Goal: Information Seeking & Learning: Learn about a topic

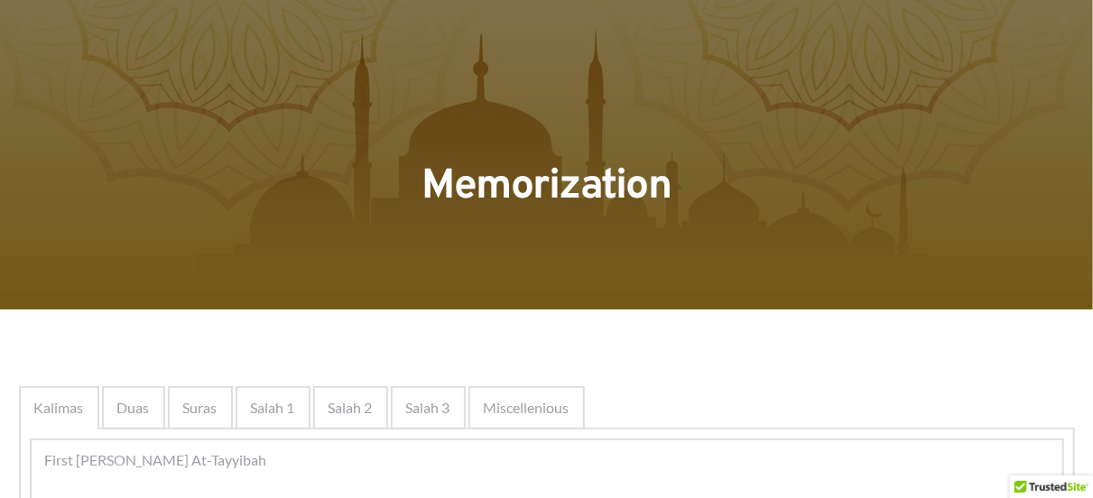
click at [764, 75] on div at bounding box center [546, 154] width 1093 height 309
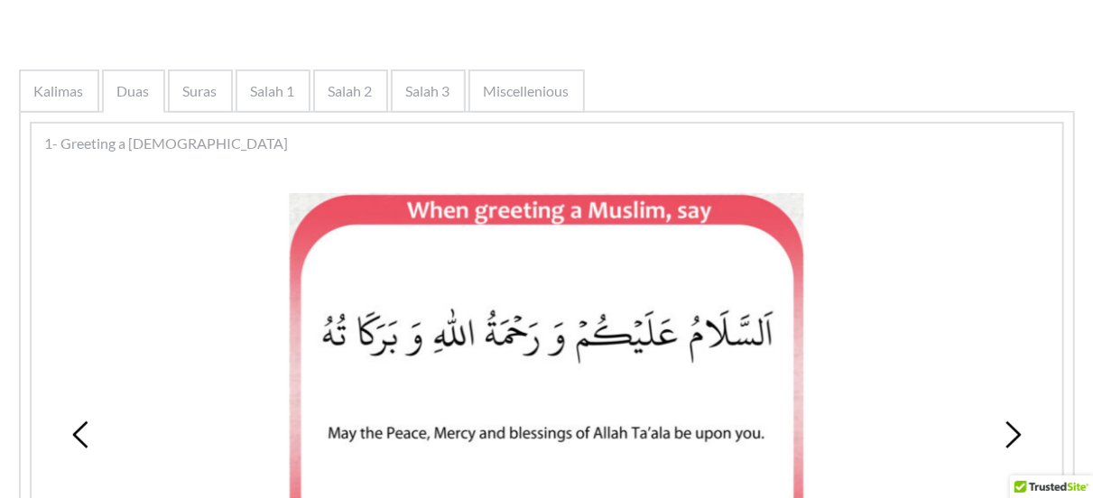
scroll to position [318, 0]
drag, startPoint x: 335, startPoint y: 429, endPoint x: 548, endPoint y: 362, distance: 223.1
click at [540, 362] on picture at bounding box center [546, 381] width 515 height 379
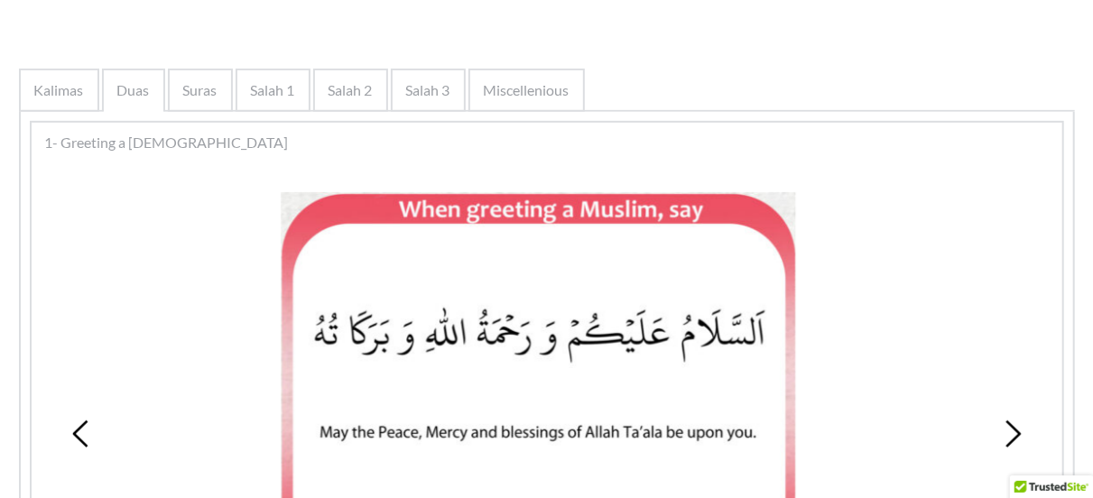
drag, startPoint x: 761, startPoint y: 436, endPoint x: 740, endPoint y: 425, distance: 24.2
click at [740, 425] on picture at bounding box center [538, 381] width 515 height 379
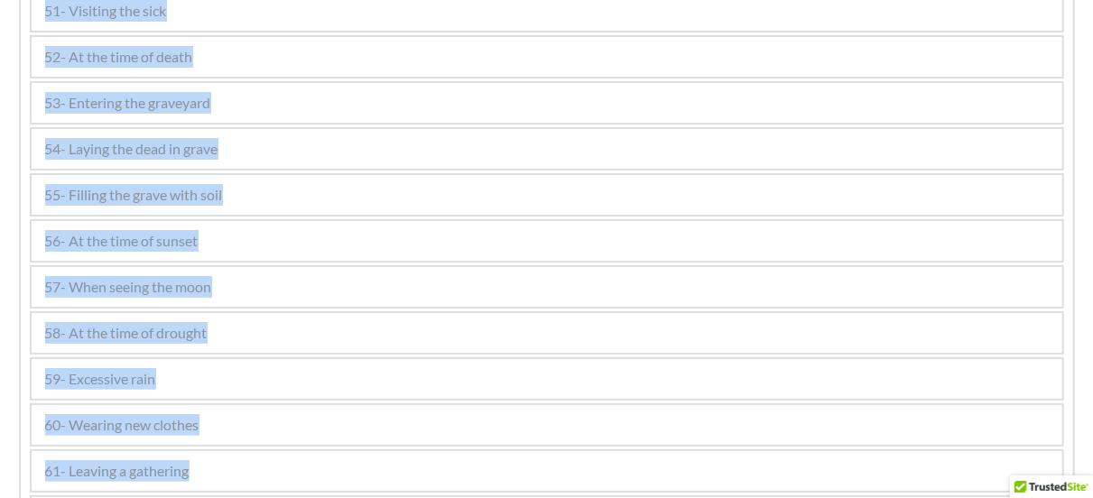
scroll to position [3665, 0]
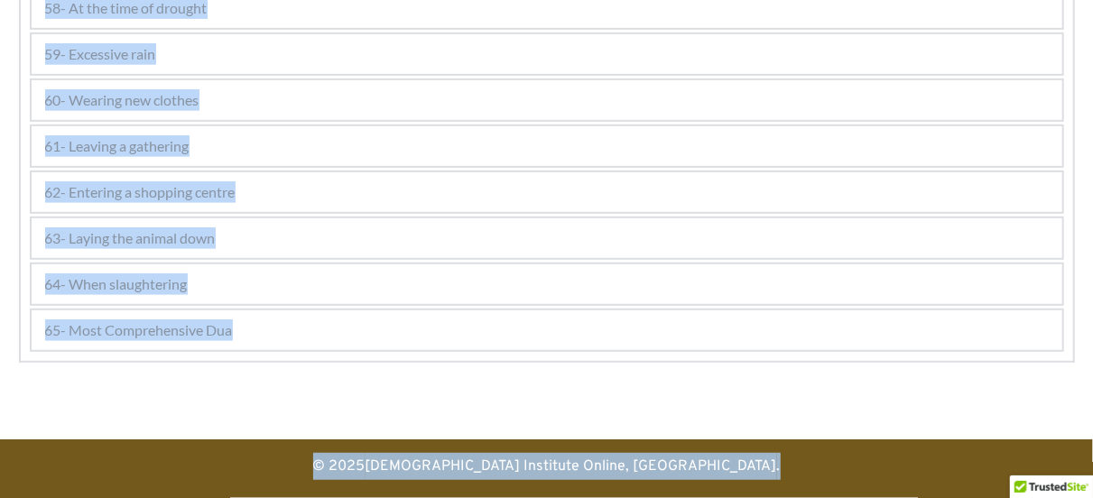
drag, startPoint x: 665, startPoint y: 416, endPoint x: 679, endPoint y: 540, distance: 125.3
copy div "1 2 3 4 Text here 2- Reply to a greeting 1 2 3 4 Text here 3- Welcoming someone…"
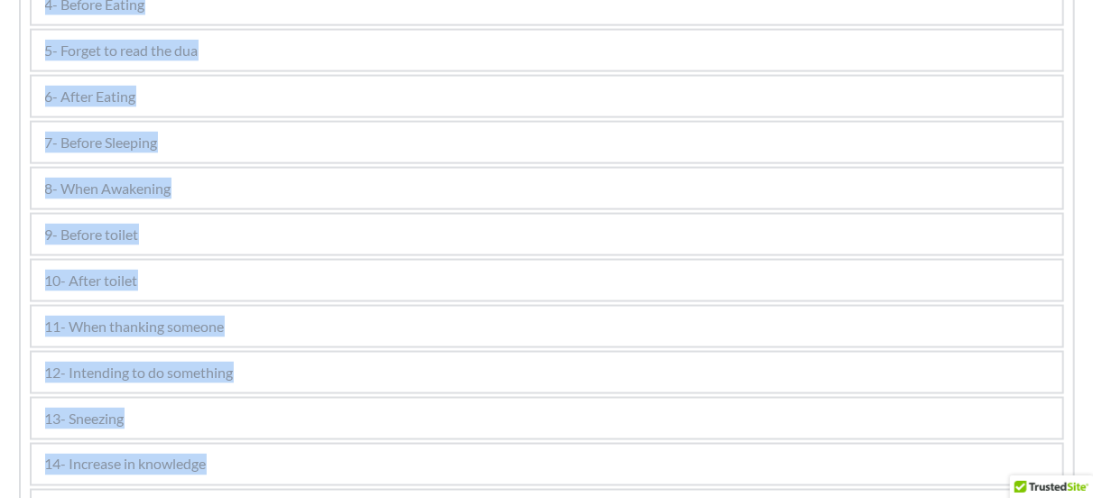
click at [593, 317] on div "11- When thanking someone" at bounding box center [547, 327] width 1030 height 40
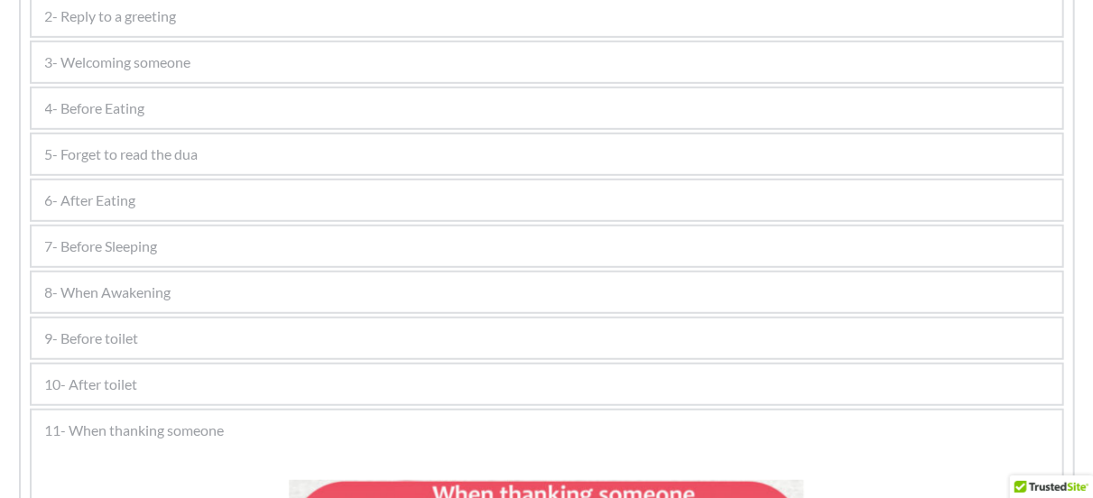
scroll to position [496, 0]
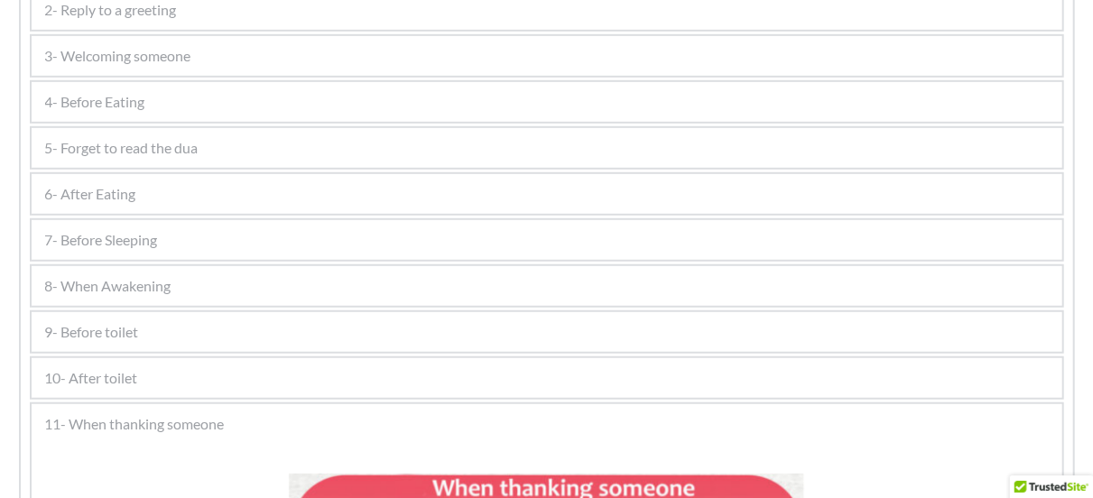
click at [237, 379] on div "10- After toilet" at bounding box center [547, 378] width 1030 height 40
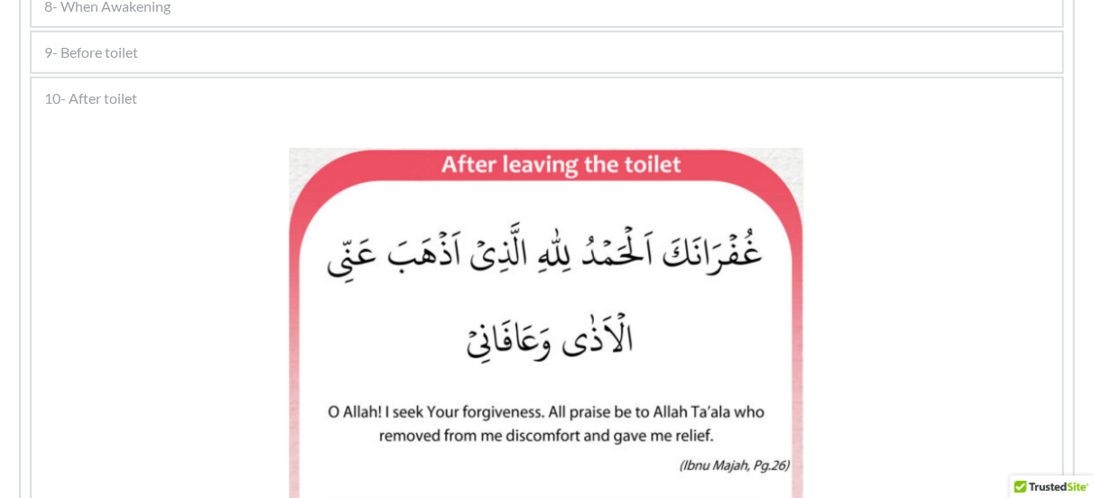
scroll to position [777, 0]
click at [331, 23] on div "8- When Awakening" at bounding box center [547, 6] width 1030 height 40
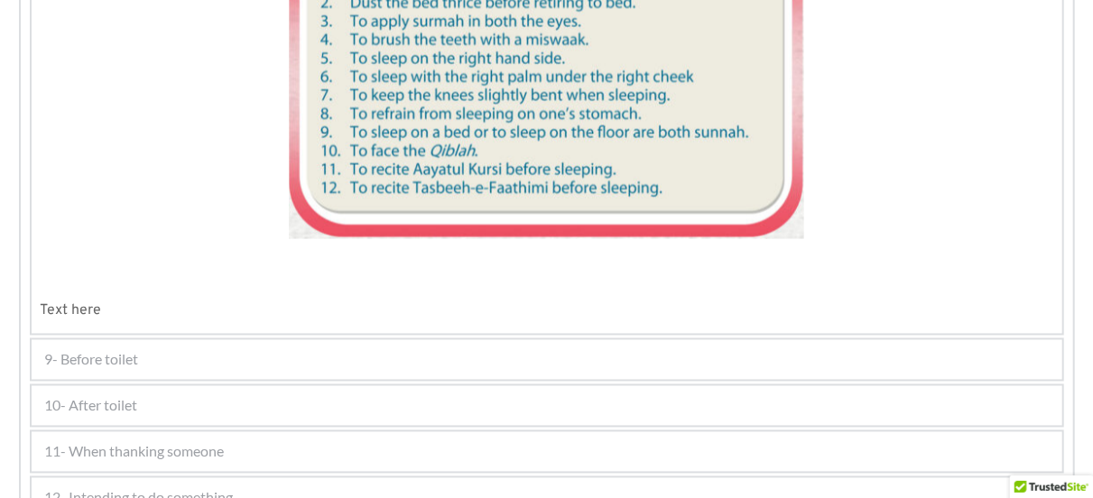
scroll to position [1438, 0]
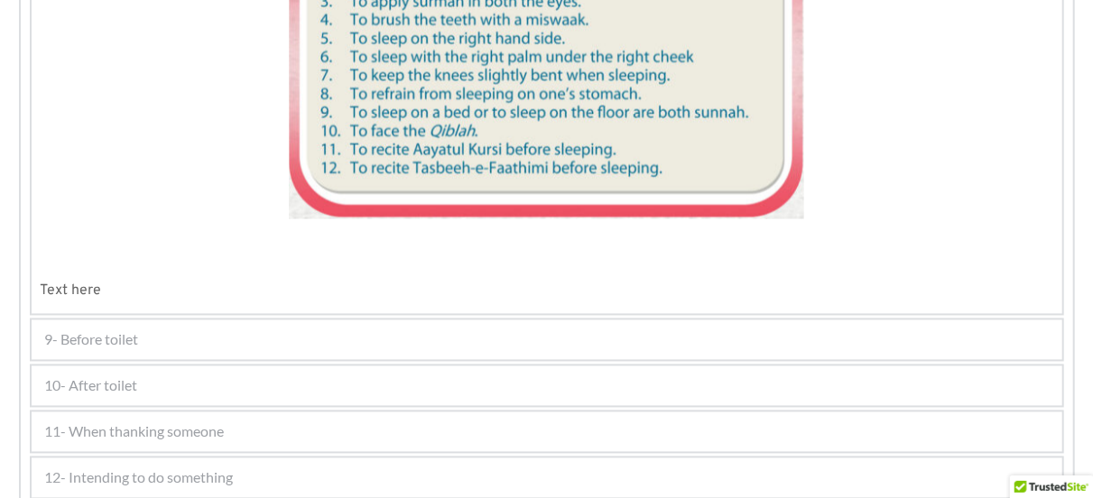
click at [221, 400] on div "10- After toilet" at bounding box center [547, 386] width 1030 height 40
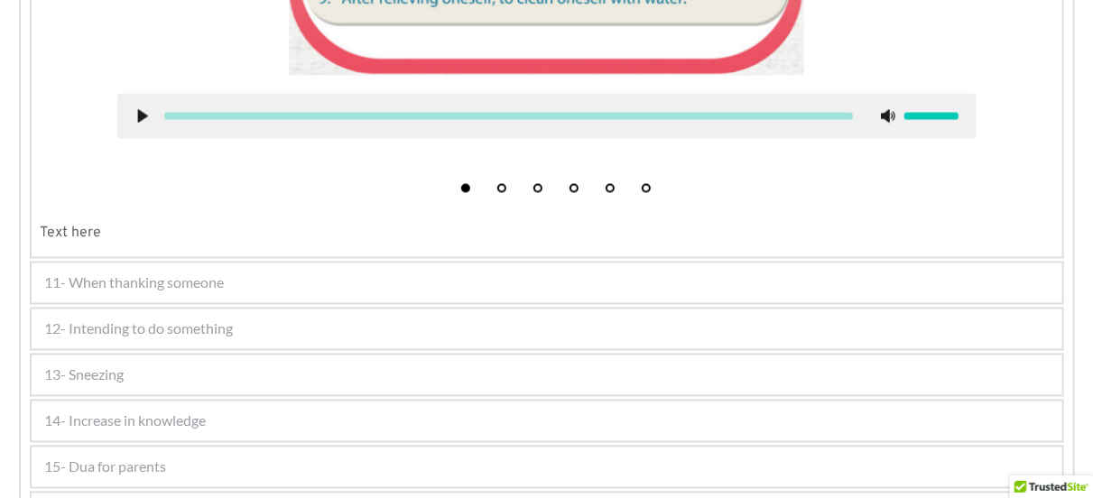
scroll to position [1528, 0]
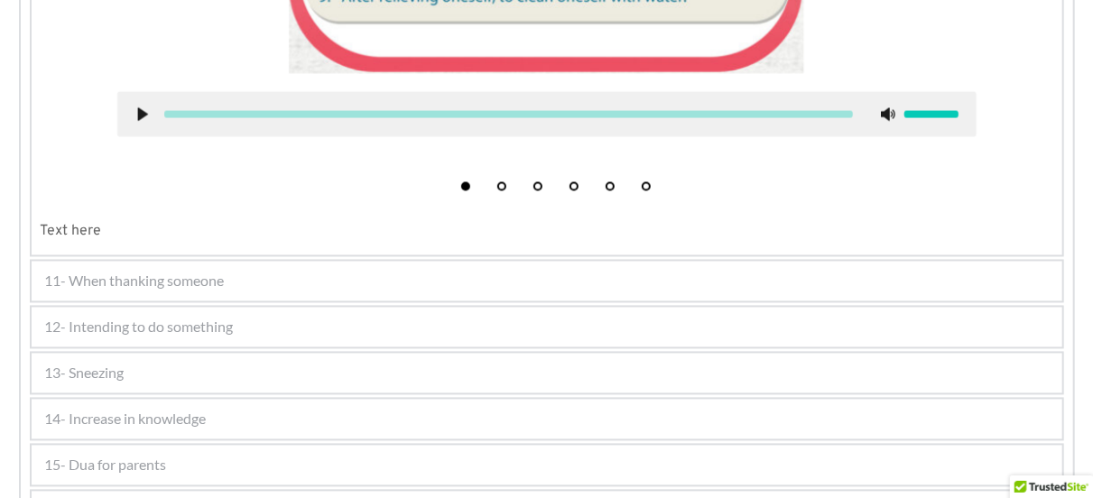
click at [200, 262] on div "11- When thanking someone" at bounding box center [547, 282] width 1030 height 40
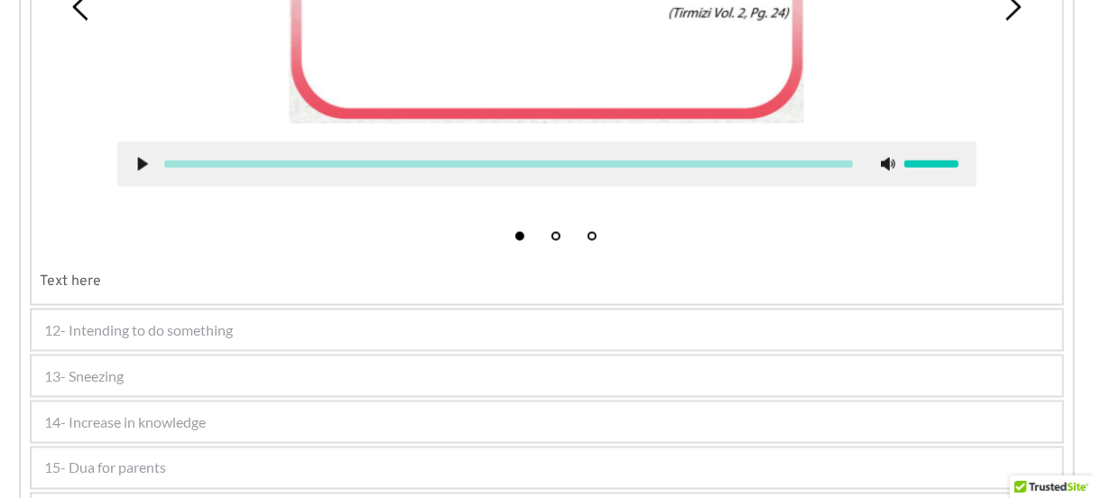
scroll to position [1183, 0]
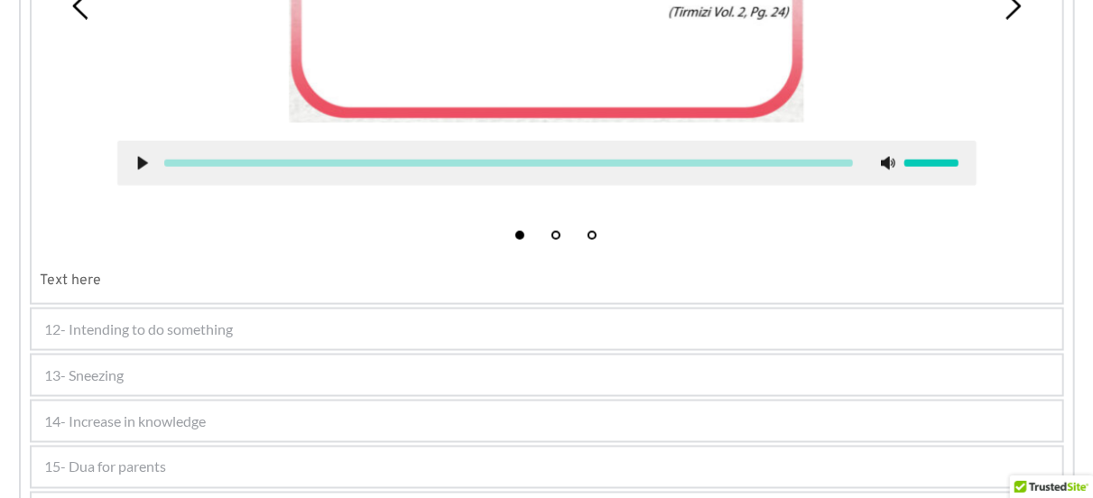
click at [170, 340] on div "12- Intending to do something" at bounding box center [547, 329] width 1030 height 40
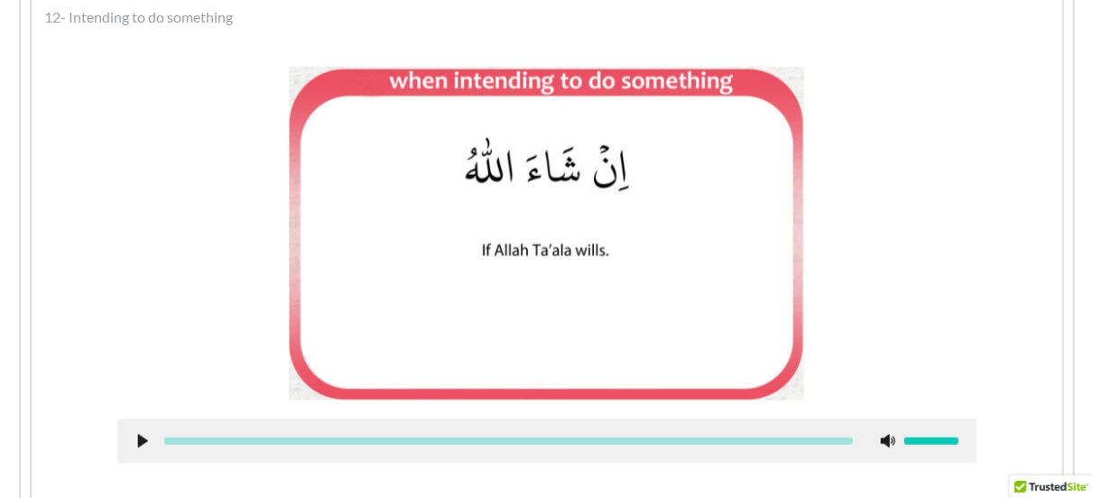
scroll to position [1063, 0]
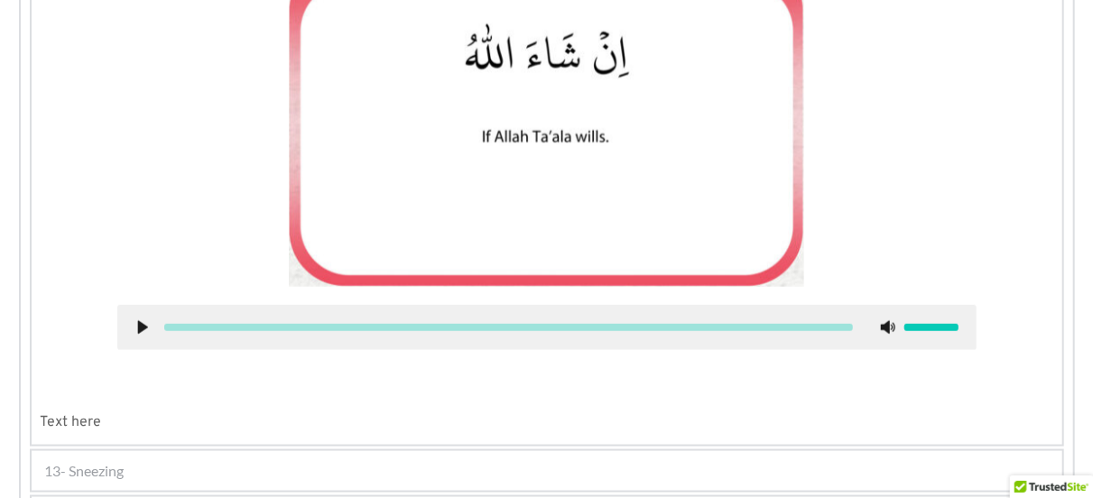
click at [136, 466] on div "13- Sneezing" at bounding box center [547, 471] width 1030 height 40
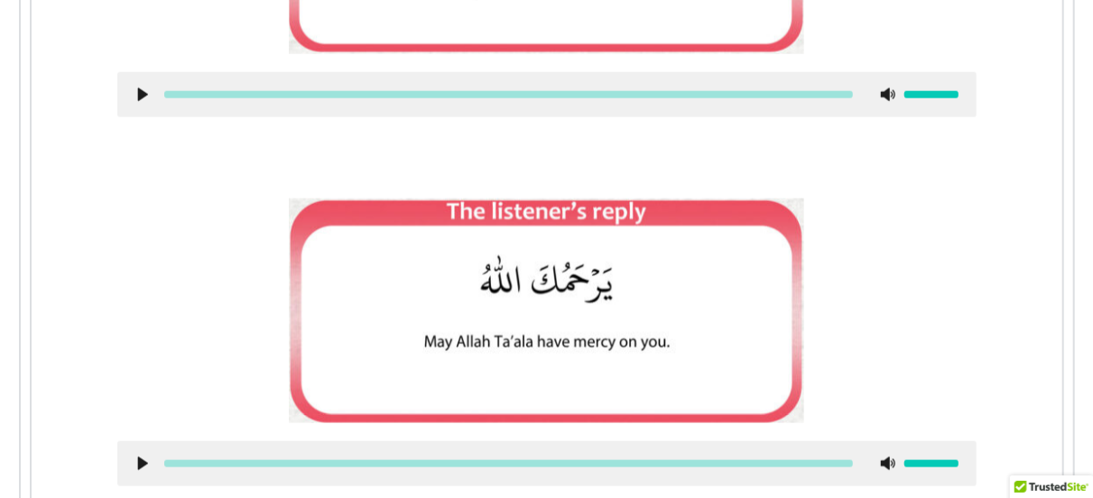
click at [136, 466] on icon at bounding box center [142, 463] width 14 height 14
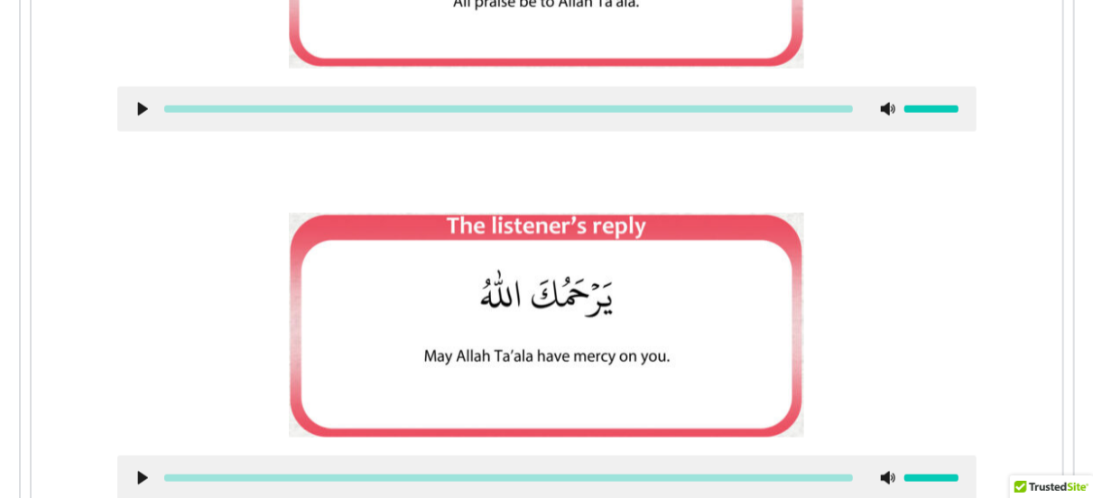
scroll to position [1195, 0]
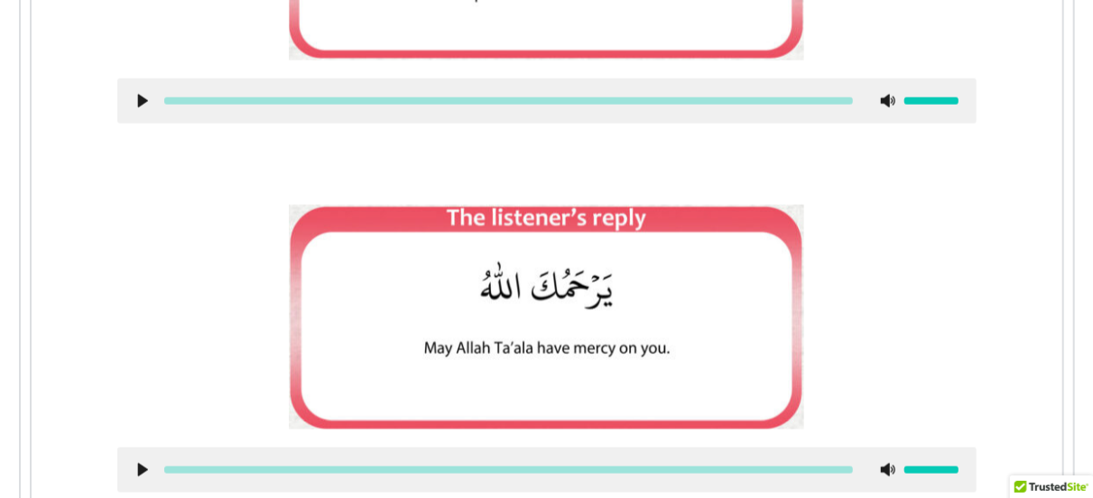
click at [139, 472] on use at bounding box center [142, 471] width 10 height 14
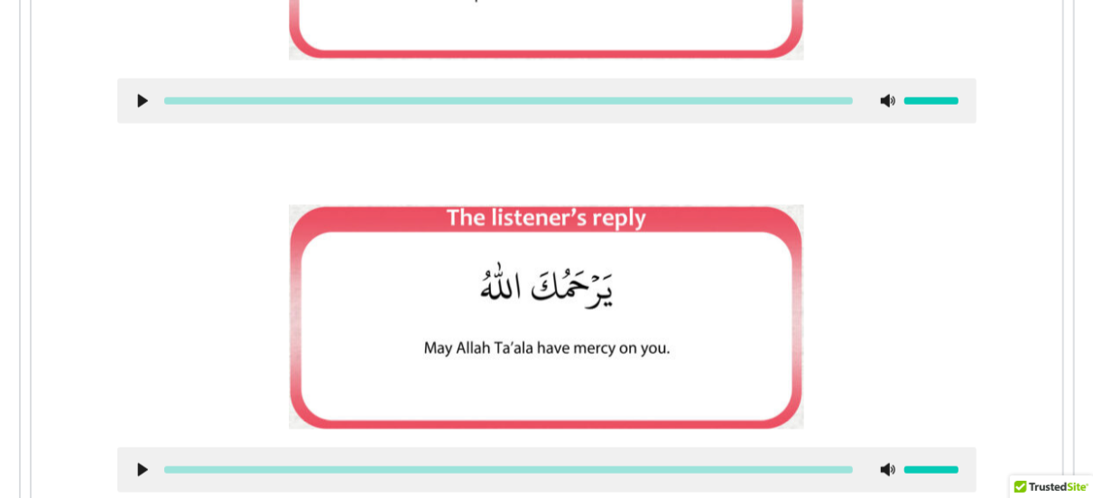
click at [139, 472] on use at bounding box center [142, 471] width 10 height 14
drag, startPoint x: 139, startPoint y: 472, endPoint x: 407, endPoint y: 401, distance: 277.0
click at [407, 401] on picture at bounding box center [546, 317] width 515 height 225
click at [143, 474] on icon at bounding box center [142, 470] width 14 height 14
drag, startPoint x: 143, startPoint y: 474, endPoint x: 138, endPoint y: 463, distance: 11.7
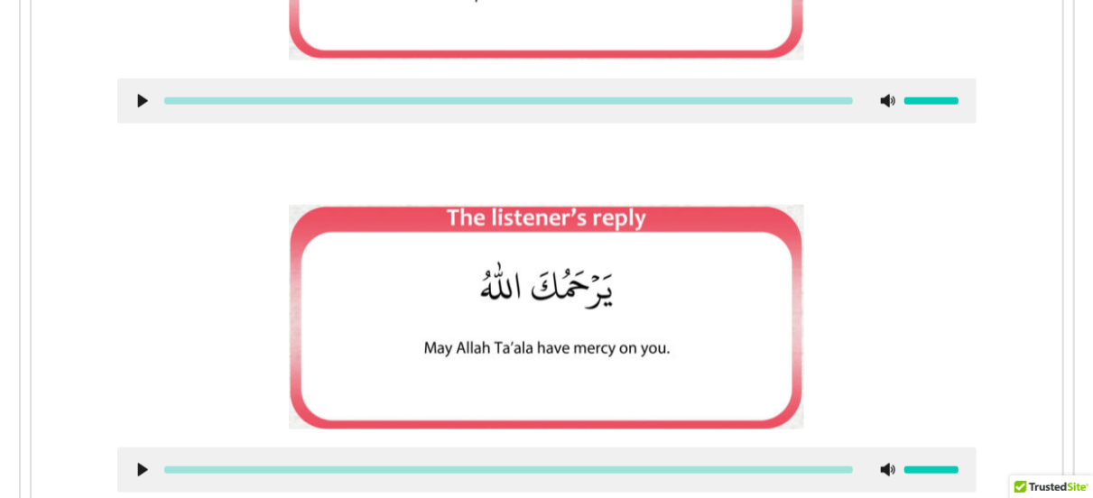
click at [138, 463] on icon at bounding box center [142, 470] width 14 height 14
click at [145, 463] on icon at bounding box center [142, 470] width 14 height 14
click at [134, 487] on div at bounding box center [546, 469] width 859 height 45
click at [185, 466] on div at bounding box center [508, 469] width 688 height 7
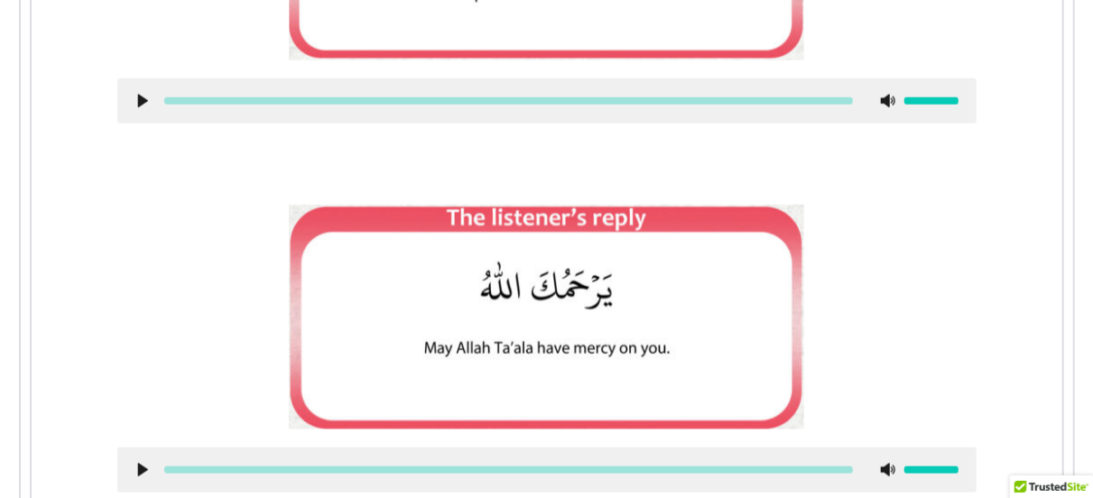
click at [142, 477] on div at bounding box center [546, 469] width 859 height 45
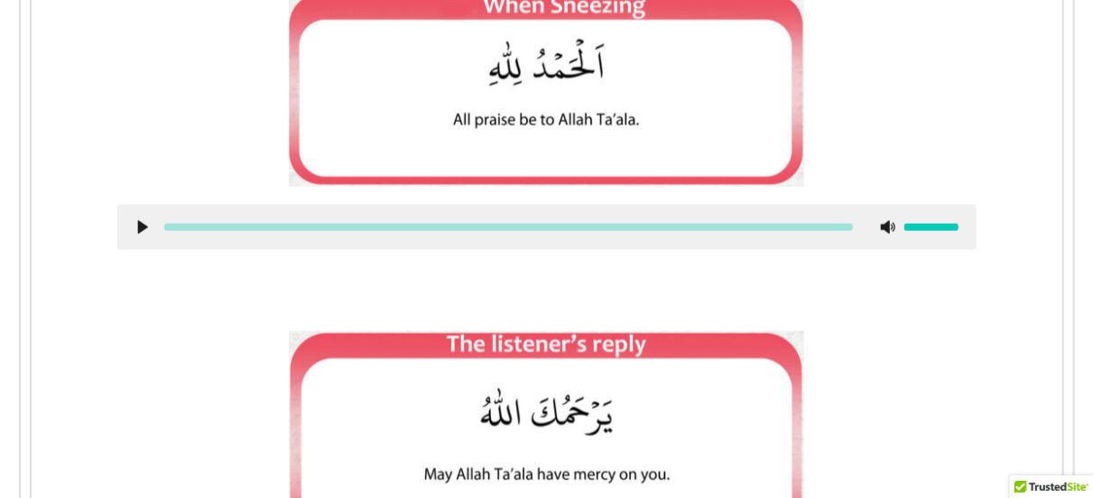
scroll to position [1065, 0]
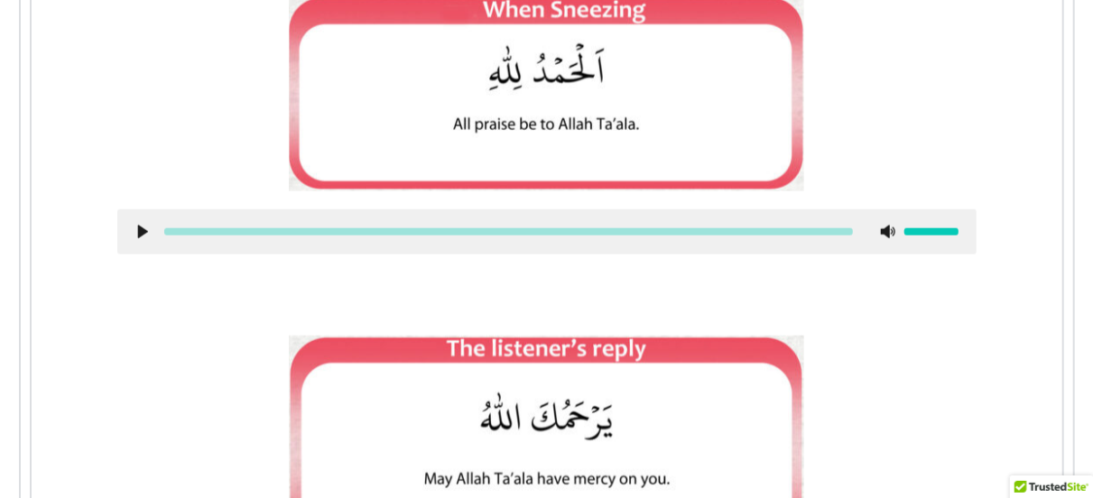
click at [139, 228] on use at bounding box center [142, 233] width 10 height 14
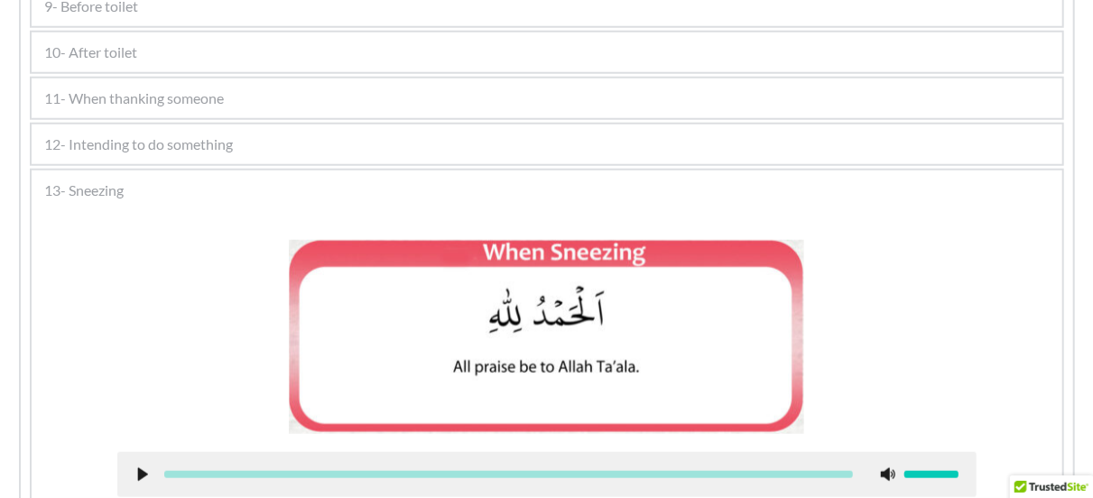
scroll to position [790, 0]
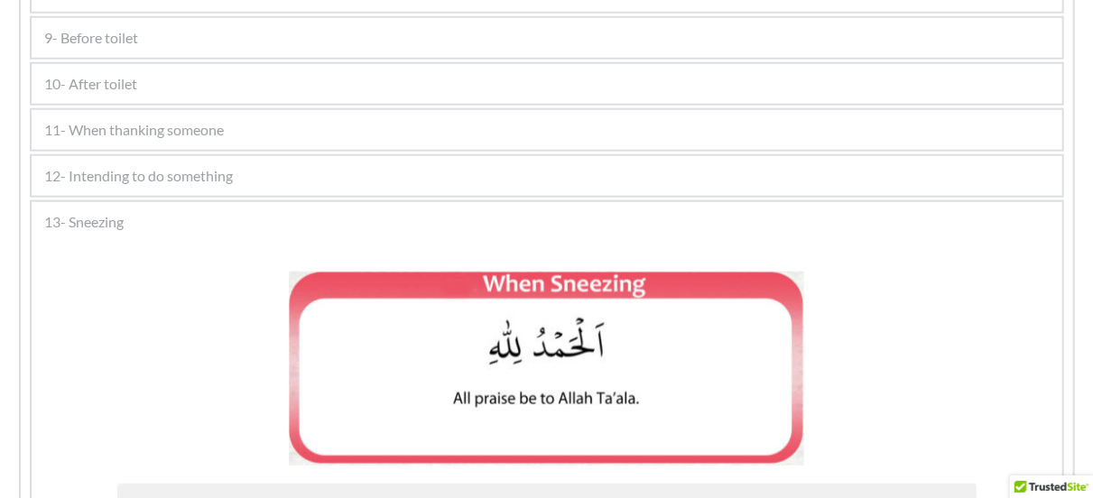
click at [124, 192] on div "12- Intending to do something" at bounding box center [547, 176] width 1030 height 40
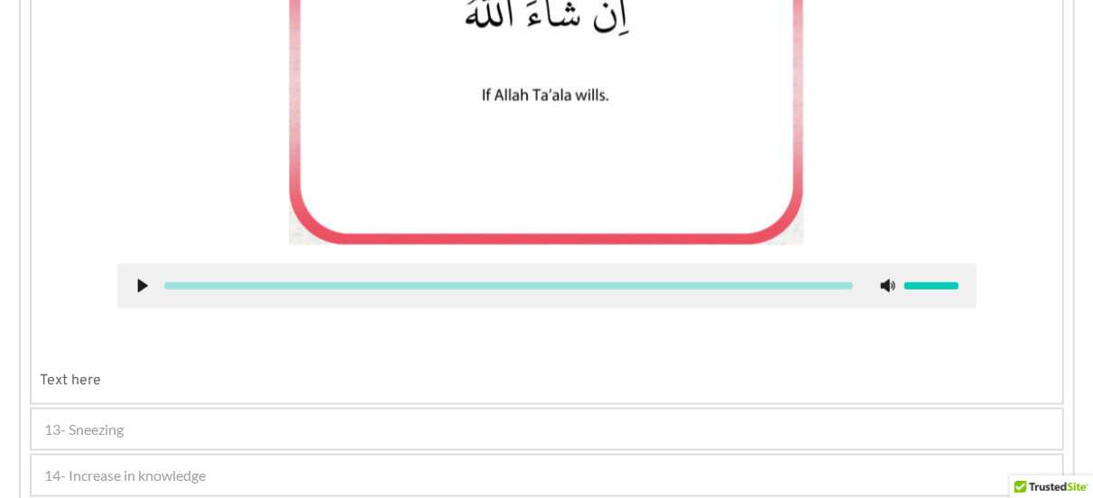
scroll to position [1106, 0]
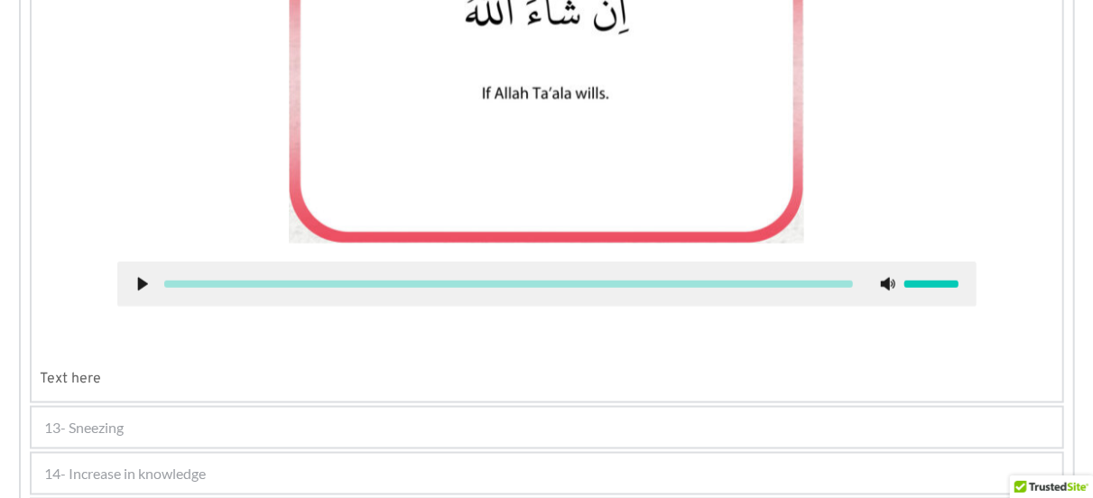
click at [138, 282] on use at bounding box center [142, 285] width 10 height 14
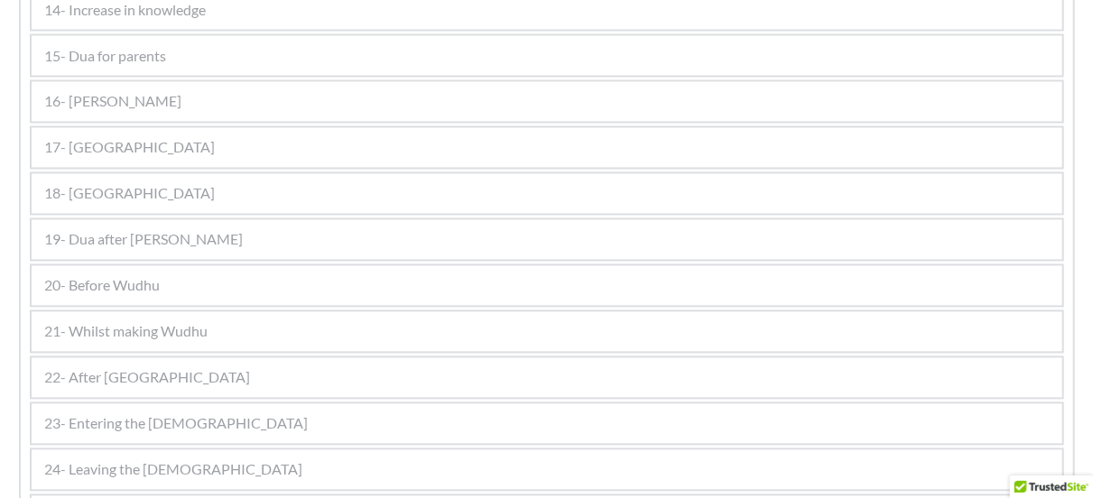
scroll to position [1608, 0]
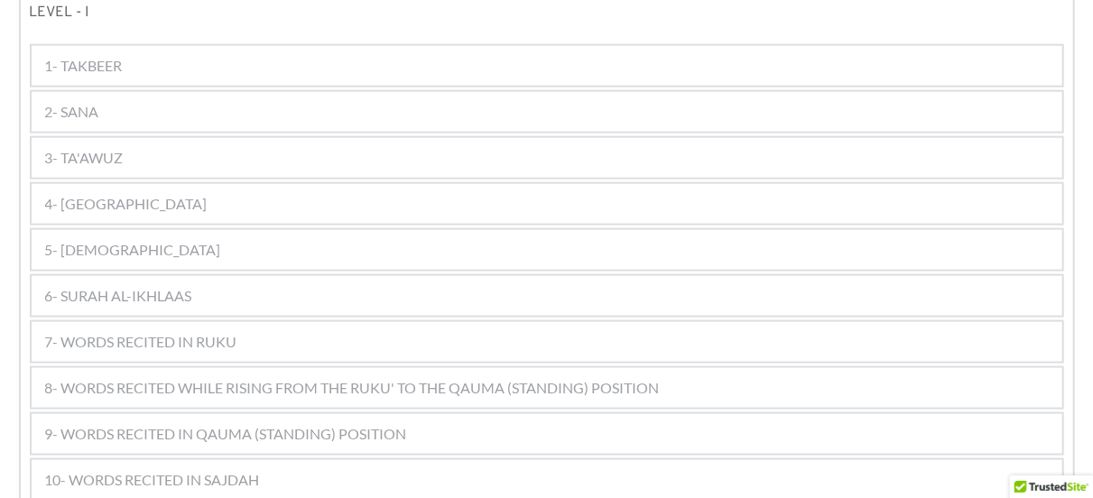
scroll to position [1042, 0]
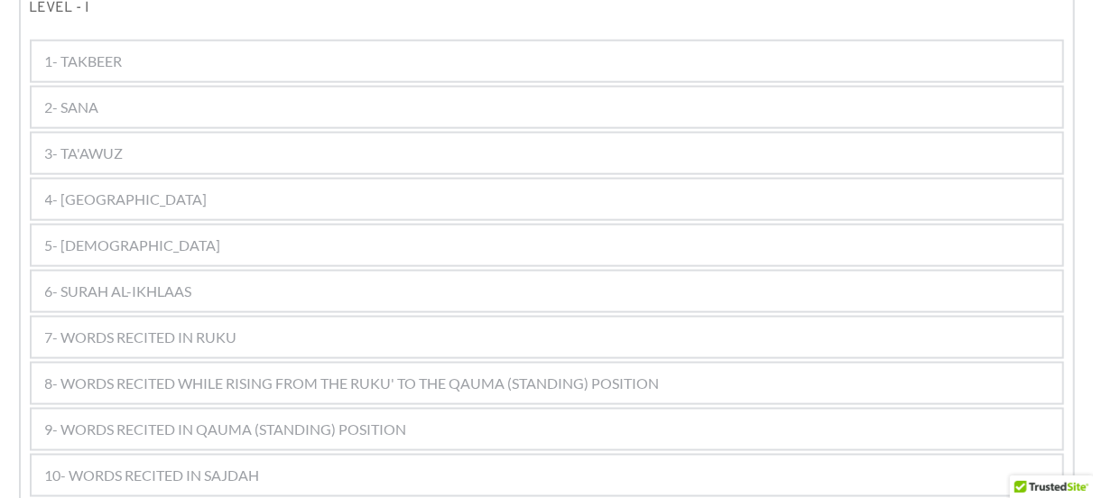
click at [529, 180] on div "4- [GEOGRAPHIC_DATA]" at bounding box center [547, 200] width 1030 height 40
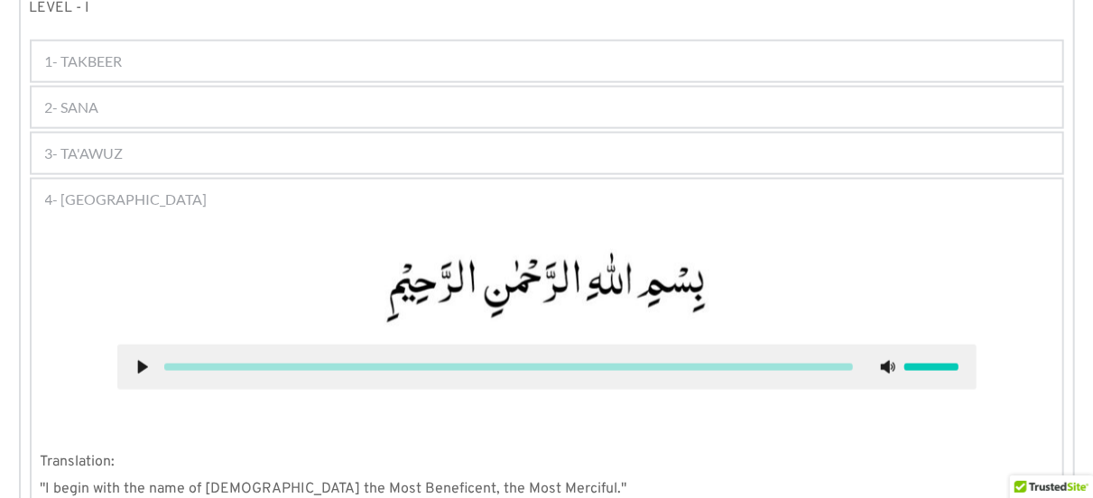
click at [135, 345] on div at bounding box center [546, 367] width 859 height 45
click at [135, 360] on icon at bounding box center [142, 367] width 14 height 14
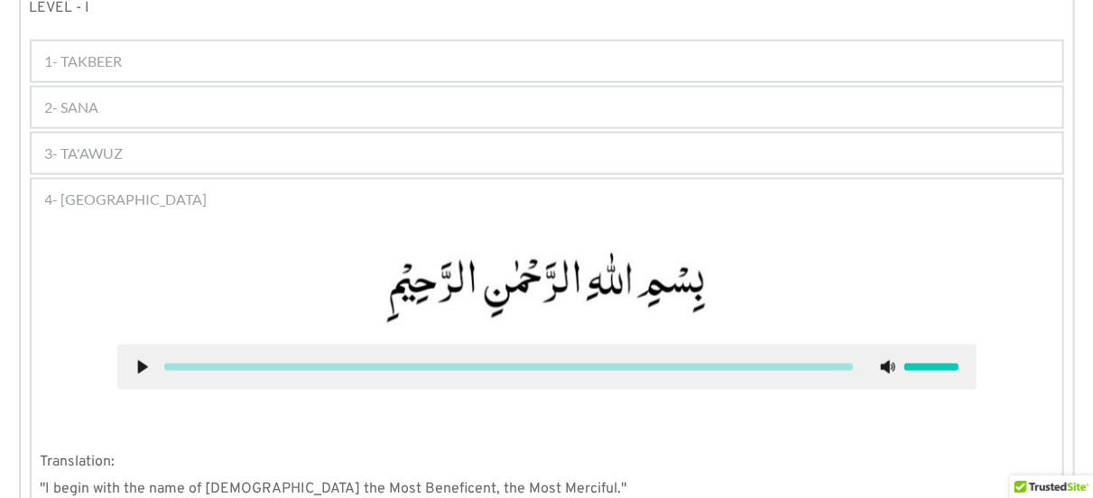
click at [135, 360] on icon at bounding box center [142, 367] width 14 height 14
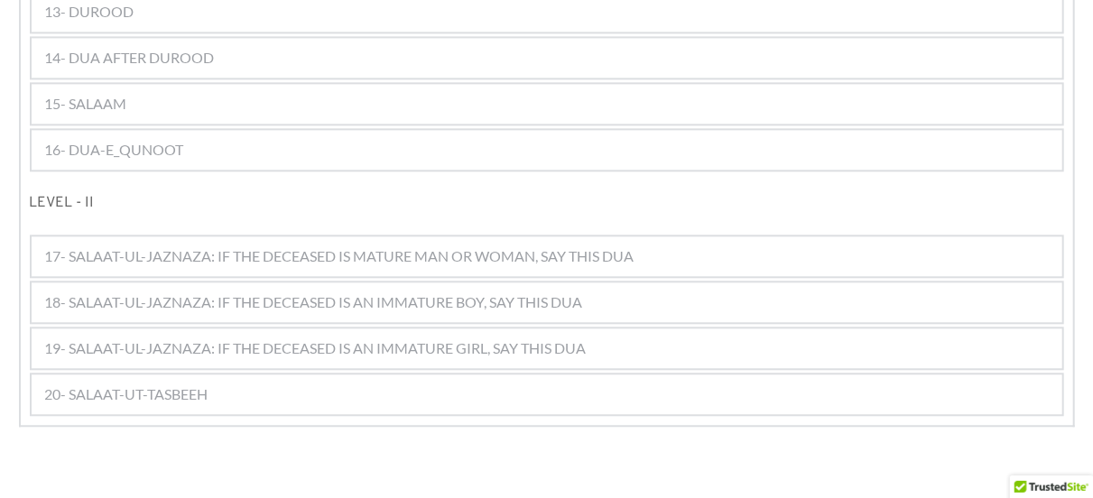
scroll to position [1974, 0]
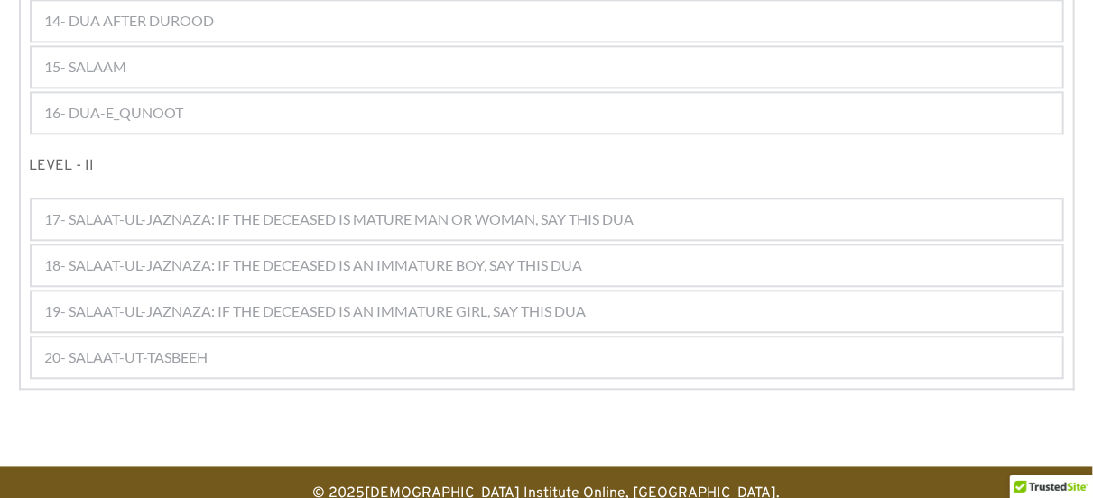
click at [146, 208] on span "17- SALAAT-UL-JAZNAZA: IF THE DECEASED IS MATURE MAN OR WOMAN, SAY THIS DUA" at bounding box center [339, 219] width 589 height 22
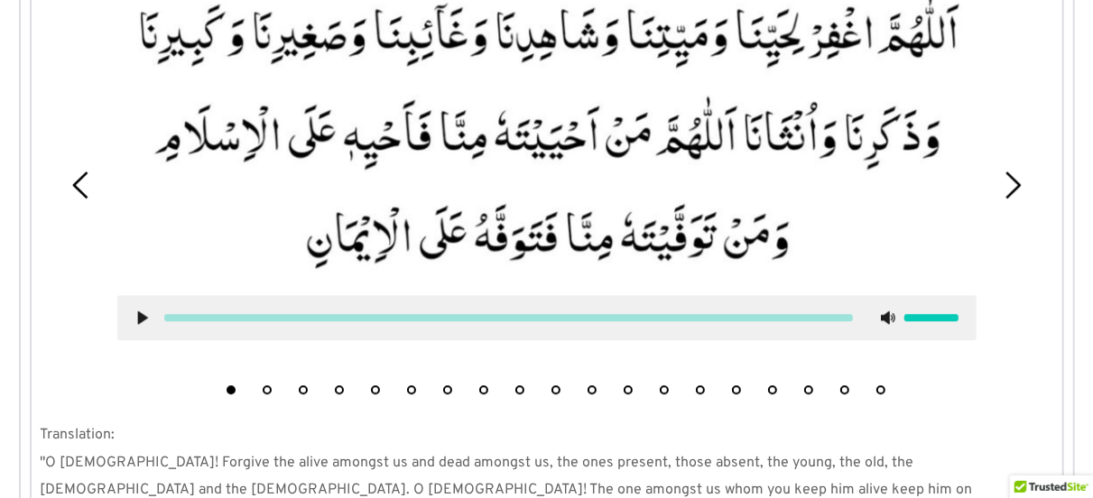
scroll to position [2266, 0]
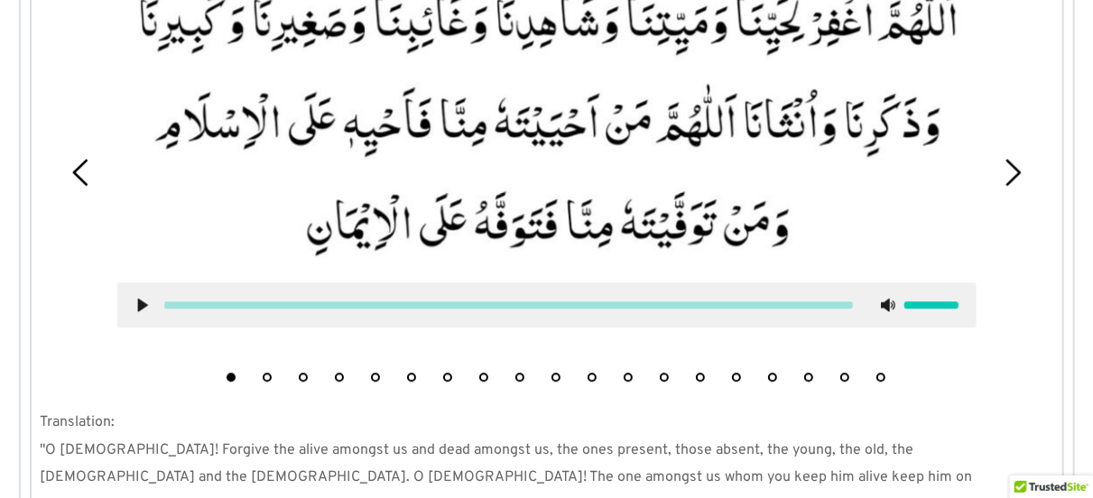
click at [136, 298] on icon at bounding box center [142, 305] width 14 height 14
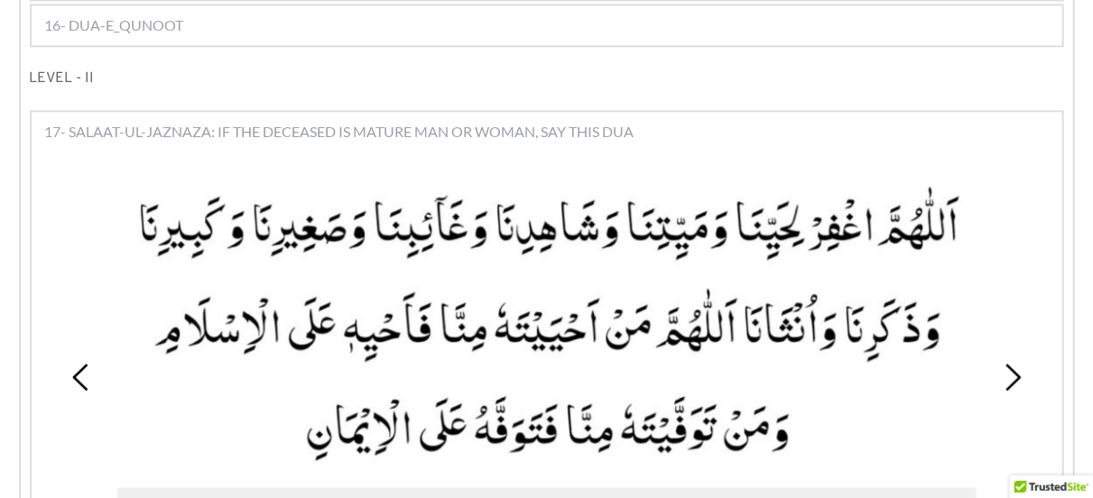
scroll to position [2057, 0]
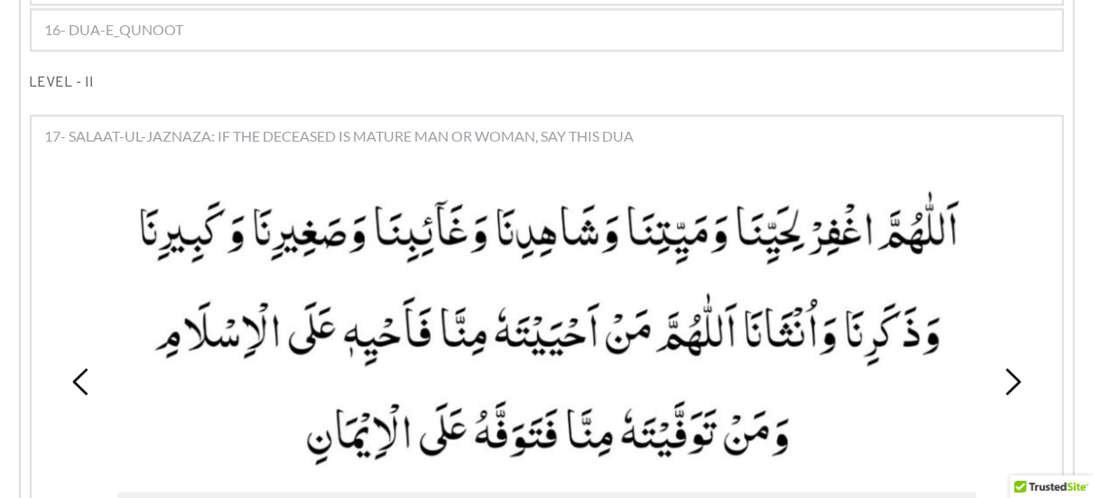
click at [103, 19] on span "16- DUA-E_QUNOOT" at bounding box center [114, 30] width 139 height 22
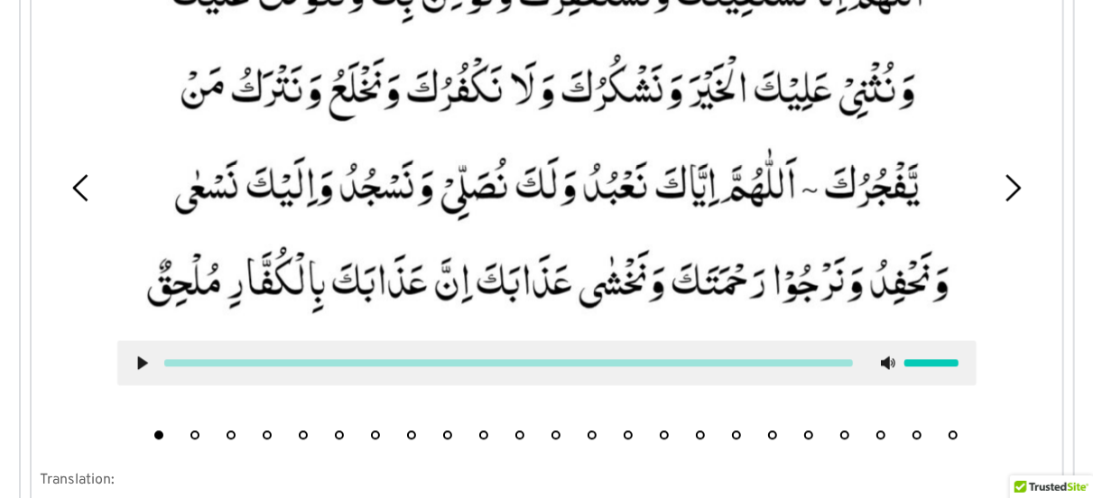
scroll to position [1901, 0]
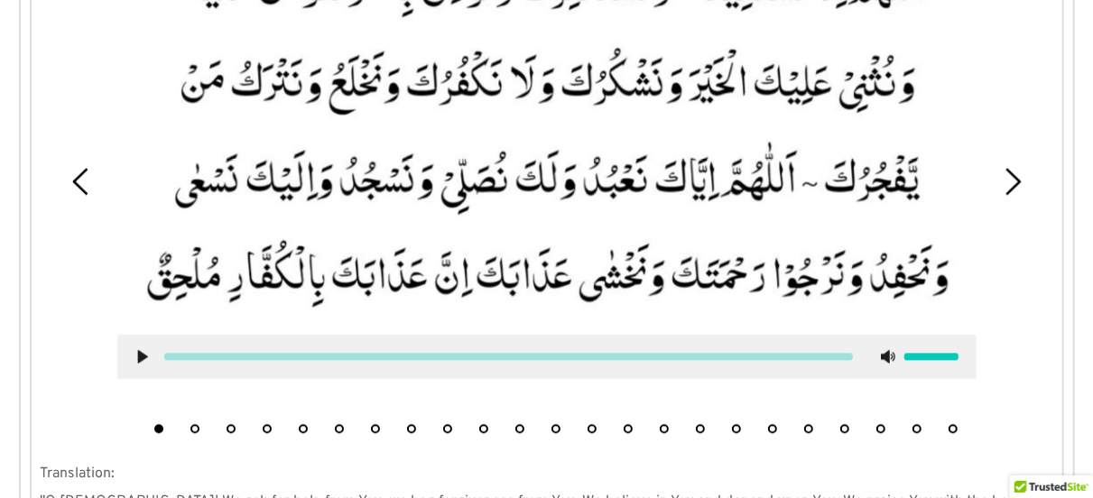
click at [145, 349] on icon at bounding box center [142, 356] width 14 height 14
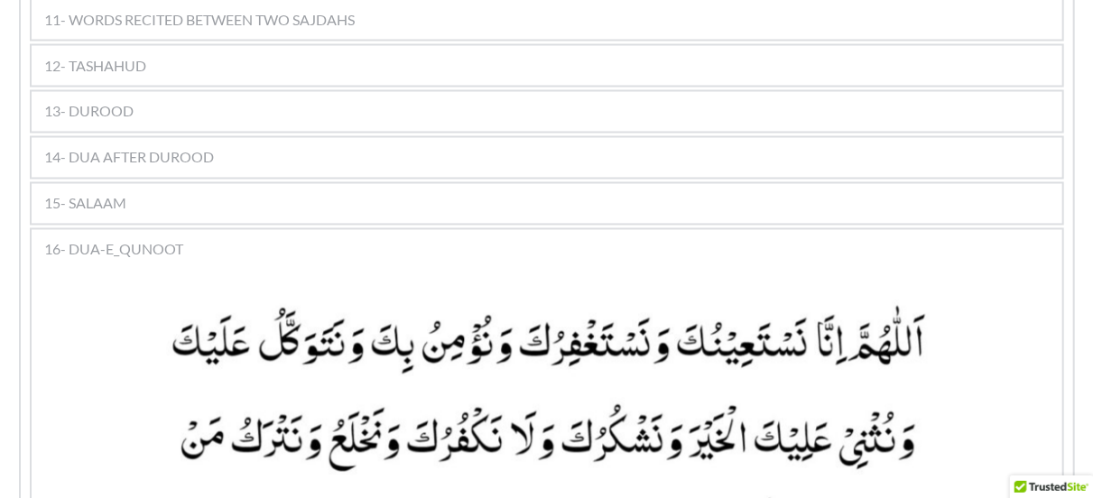
scroll to position [1543, 0]
click at [132, 142] on div "14- DUA AFTER DUROOD" at bounding box center [547, 159] width 1030 height 40
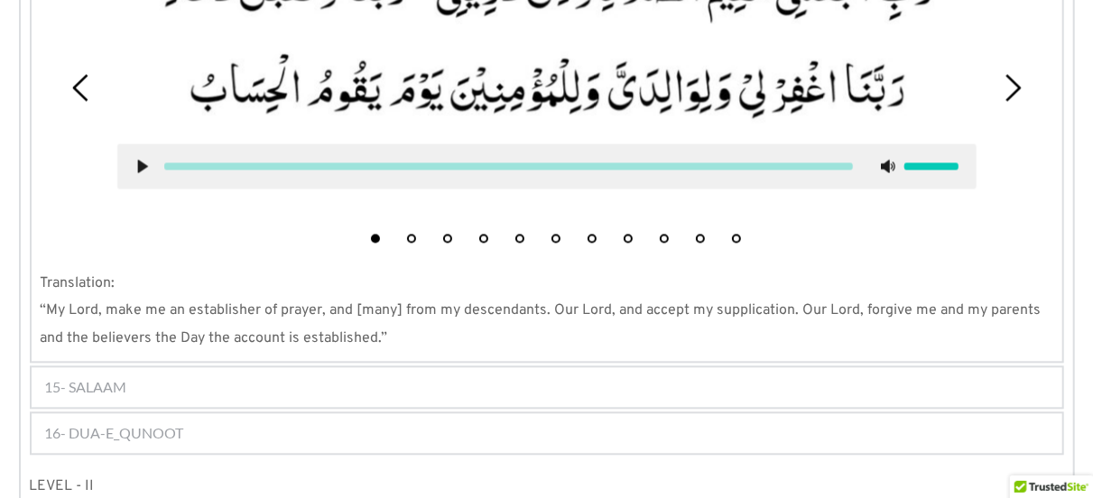
scroll to position [1807, 0]
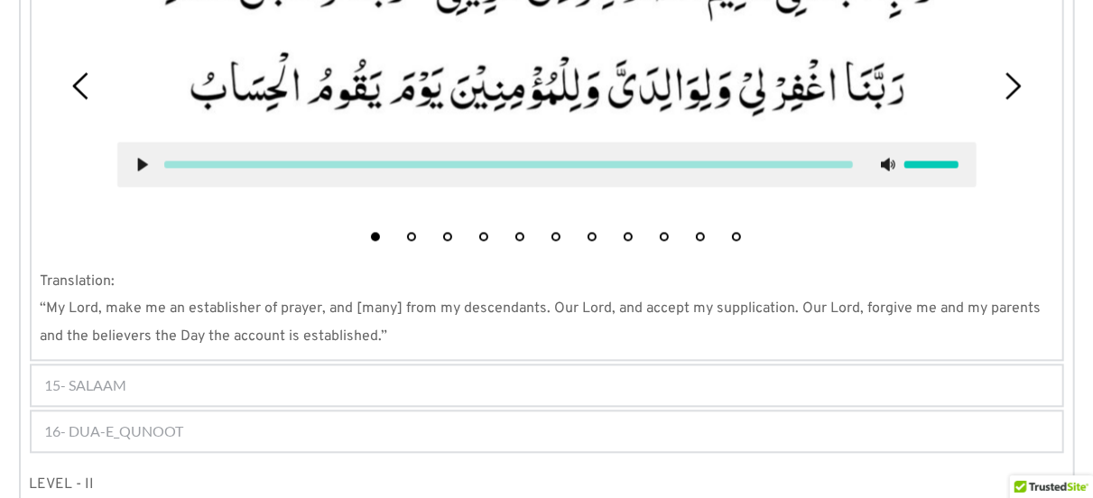
click at [143, 157] on use at bounding box center [142, 164] width 10 height 14
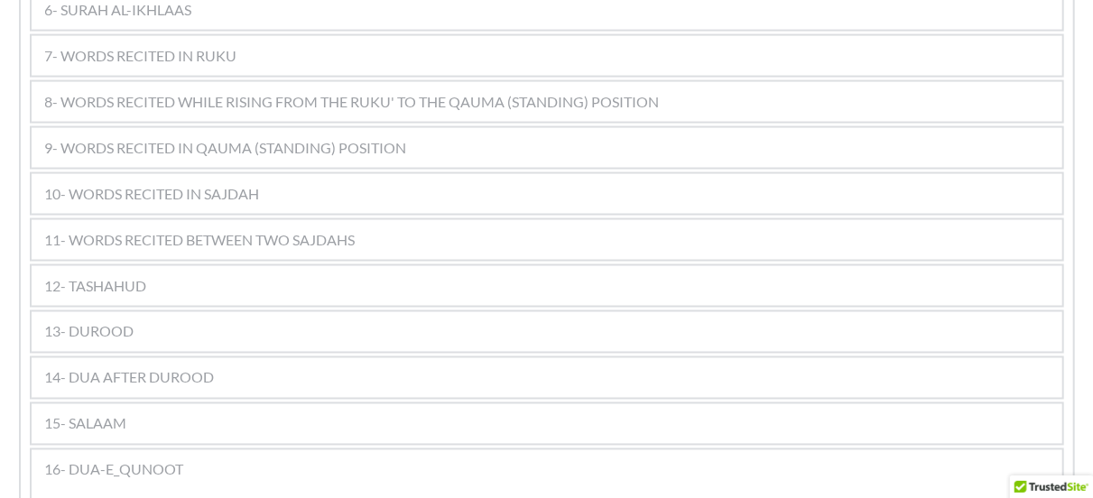
scroll to position [1323, 0]
click at [420, 226] on div "11- WORDS RECITED BETWEEN TWO SAJDAHS" at bounding box center [547, 241] width 1030 height 40
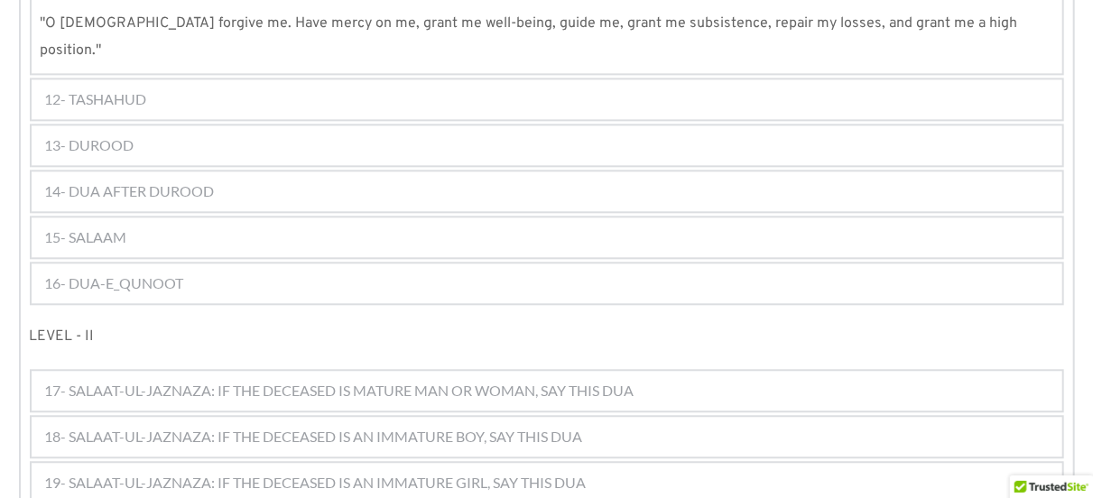
scroll to position [2110, 0]
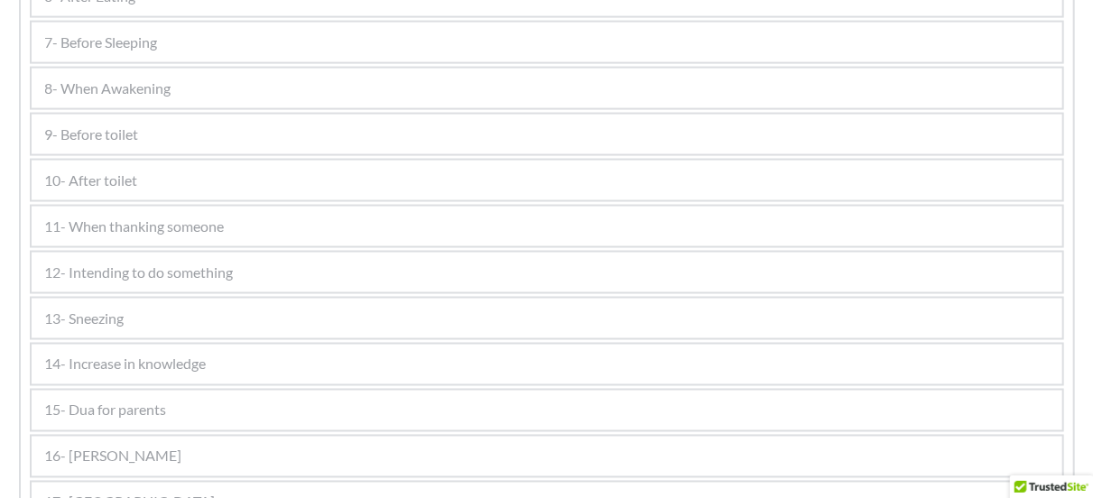
scroll to position [1274, 0]
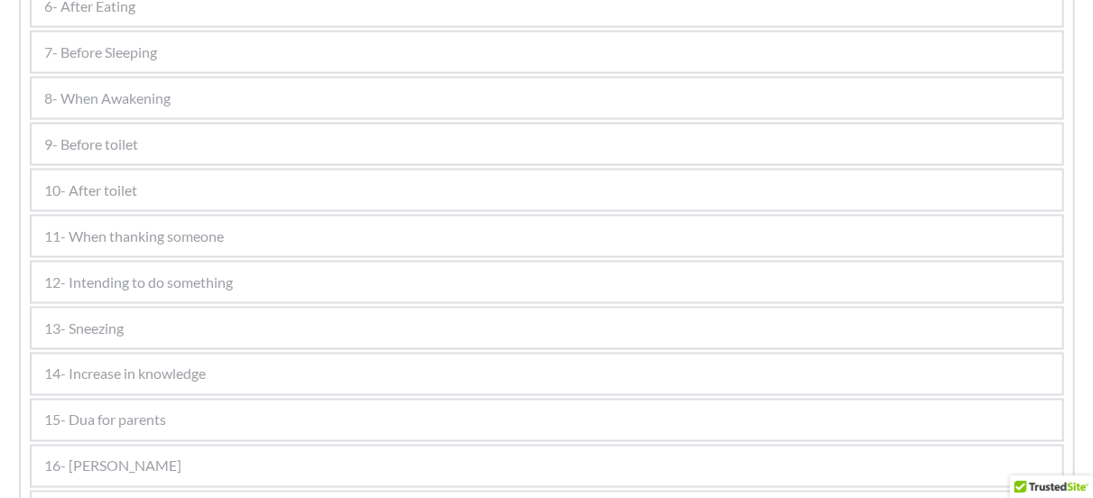
click at [376, 206] on div "10- After toilet" at bounding box center [547, 191] width 1030 height 40
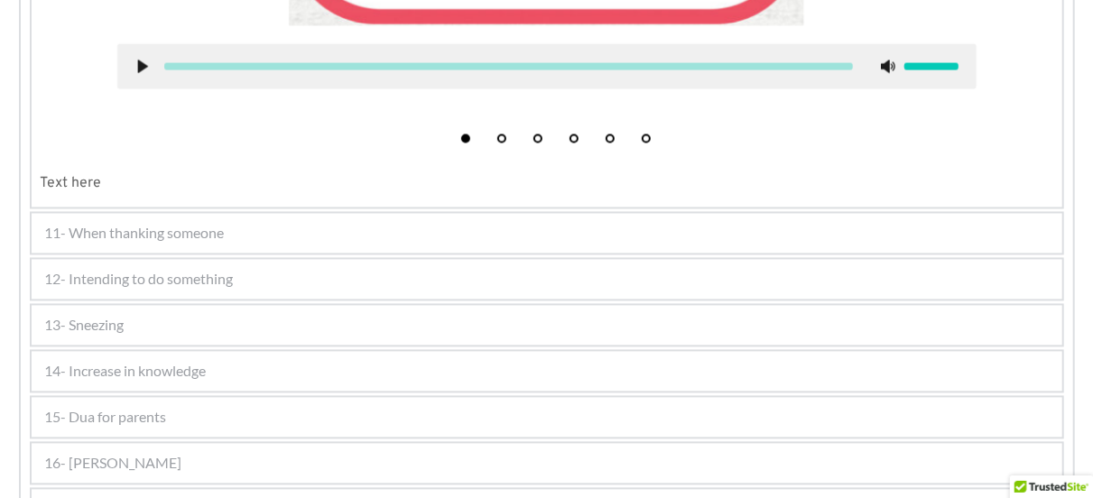
scroll to position [1622, 0]
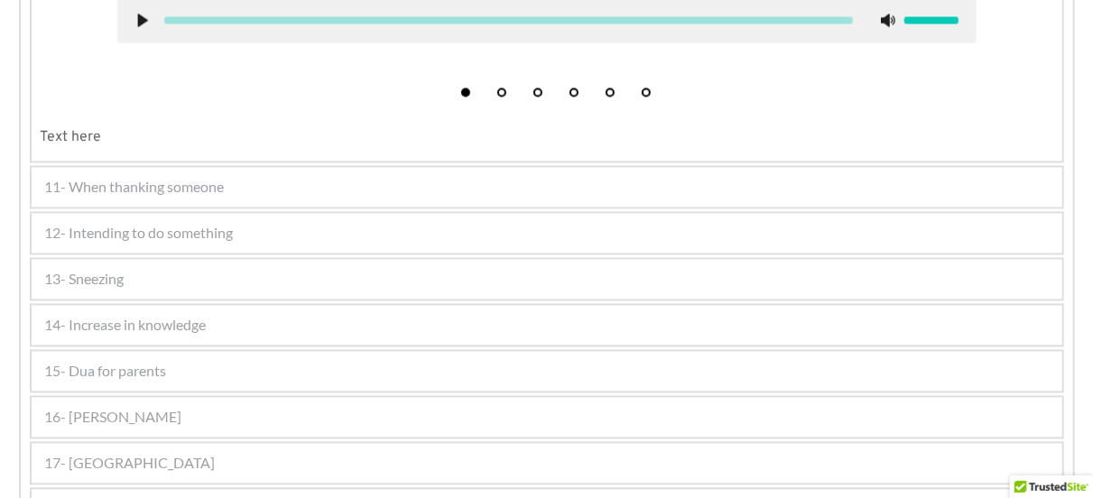
click at [221, 364] on div "15- Dua for parents" at bounding box center [547, 372] width 1030 height 40
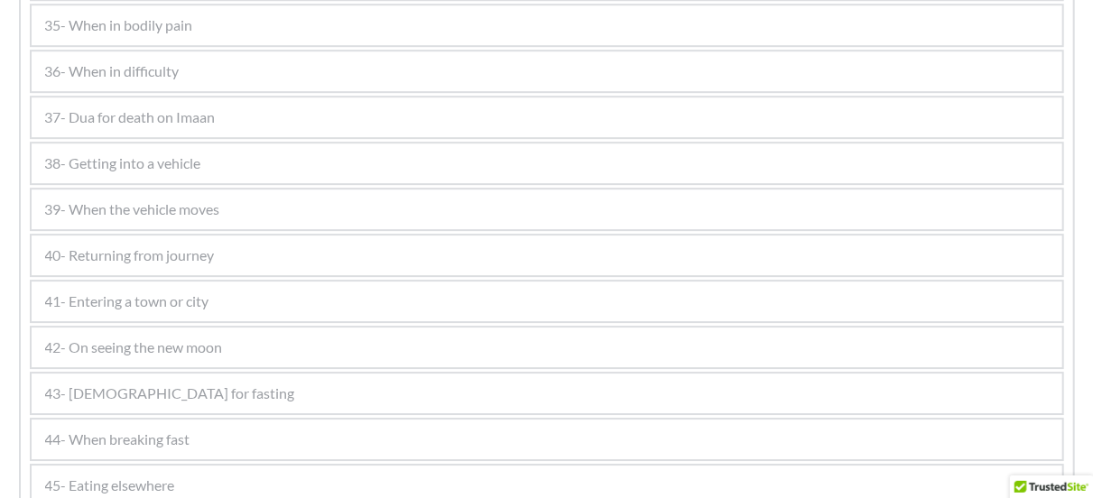
scroll to position [2614, 0]
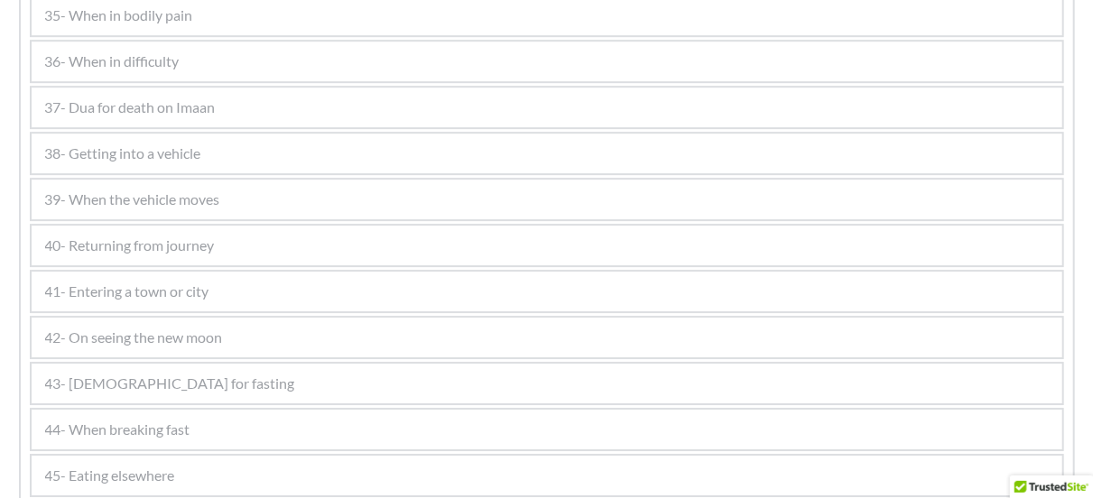
click at [326, 355] on div "42- On seeing the new moon" at bounding box center [547, 338] width 1030 height 40
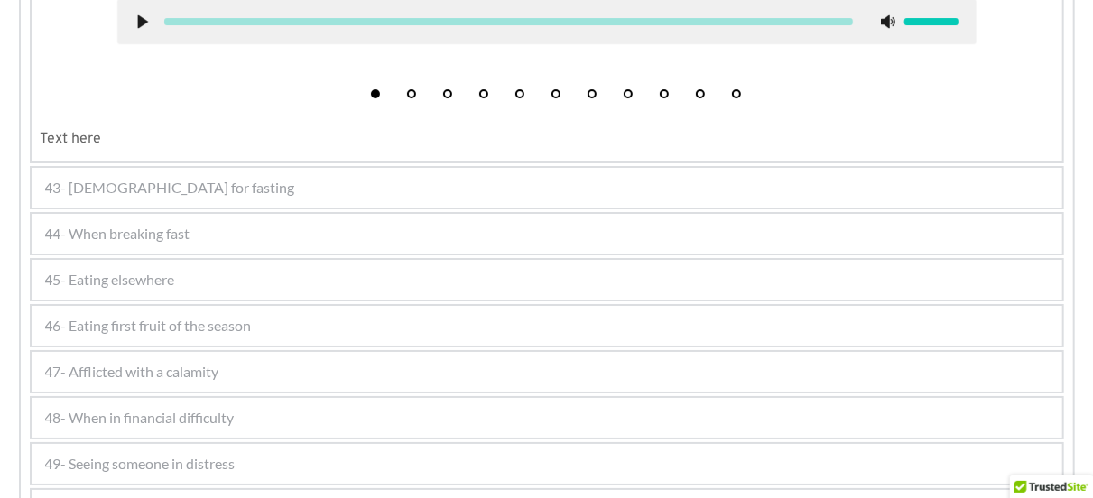
scroll to position [3063, 0]
click at [239, 180] on div "43- [DEMOGRAPHIC_DATA] for fasting" at bounding box center [547, 189] width 1030 height 40
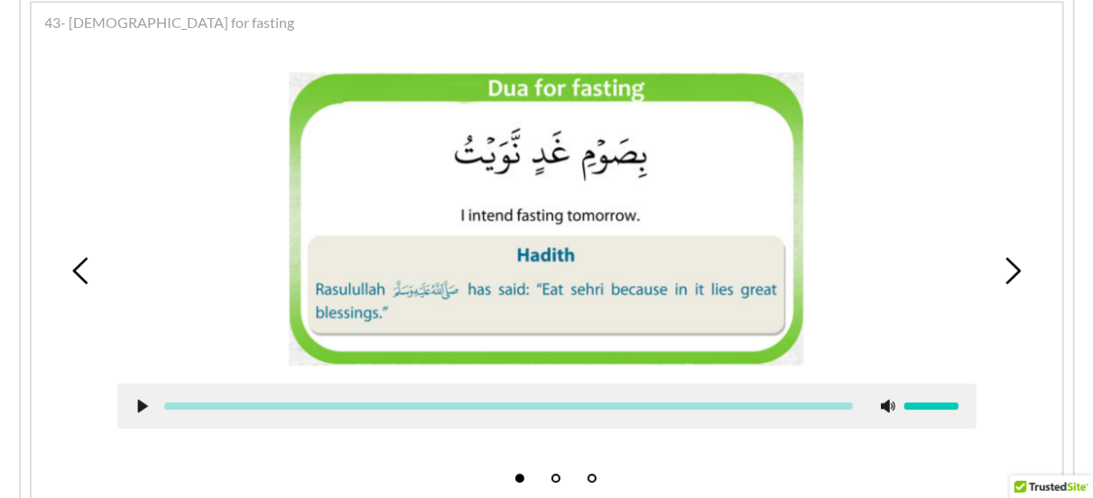
scroll to position [2369, 0]
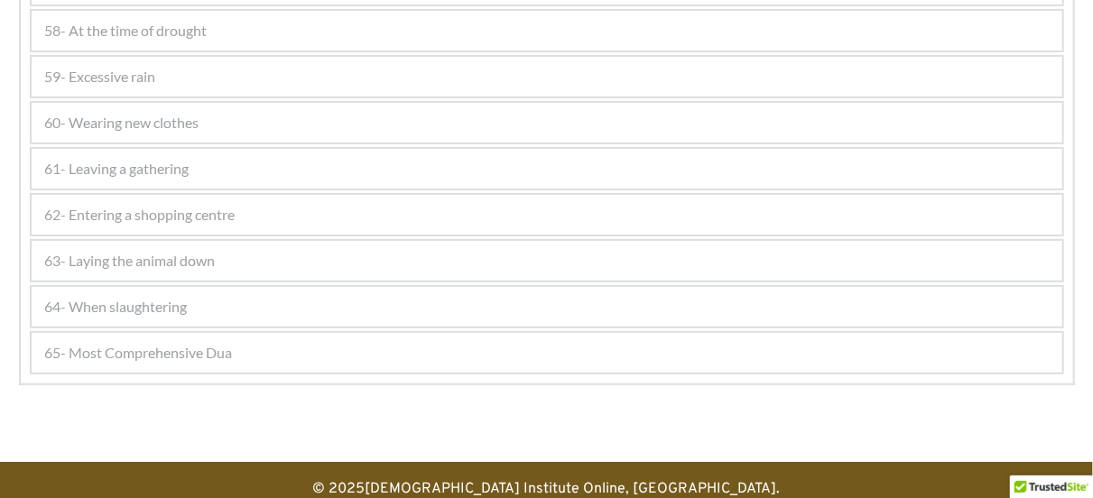
click at [216, 219] on span "62- Entering a shopping centre" at bounding box center [140, 215] width 190 height 22
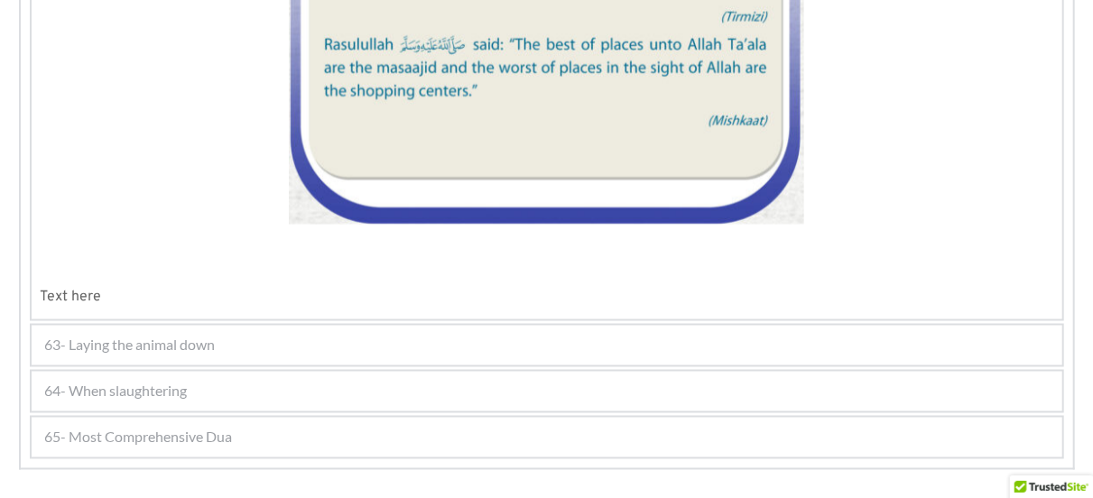
scroll to position [4703, 0]
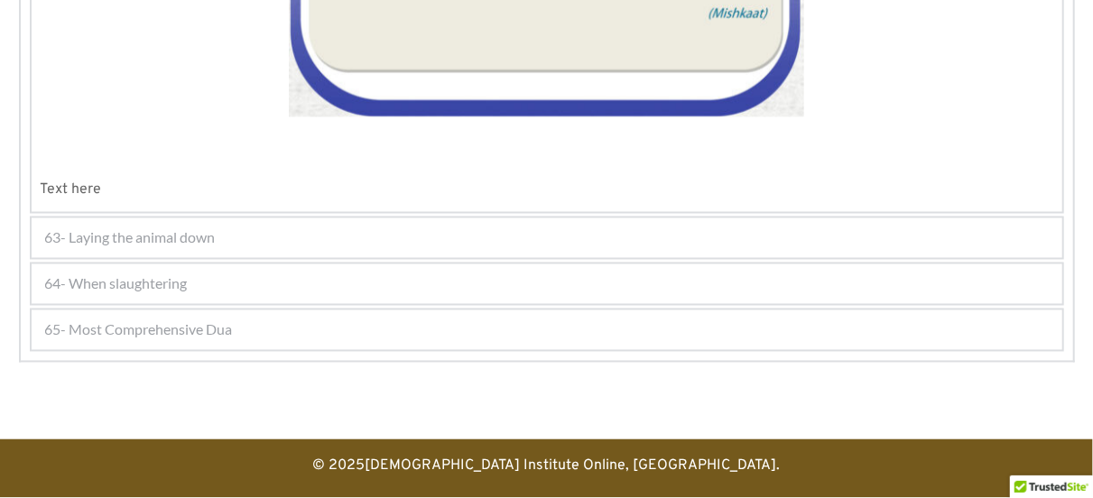
click at [787, 316] on div "65- Most Comprehensive Dua" at bounding box center [547, 330] width 1030 height 40
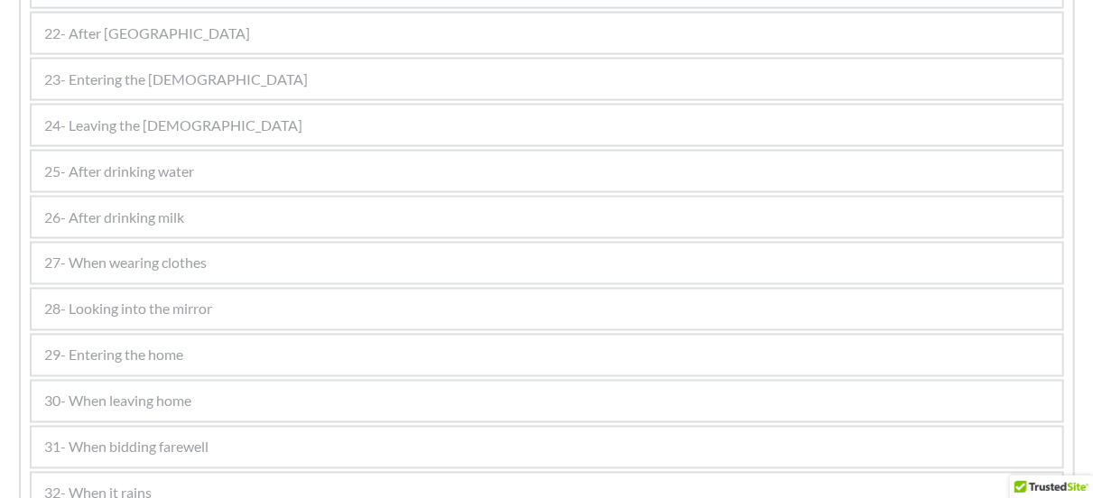
scroll to position [1380, 0]
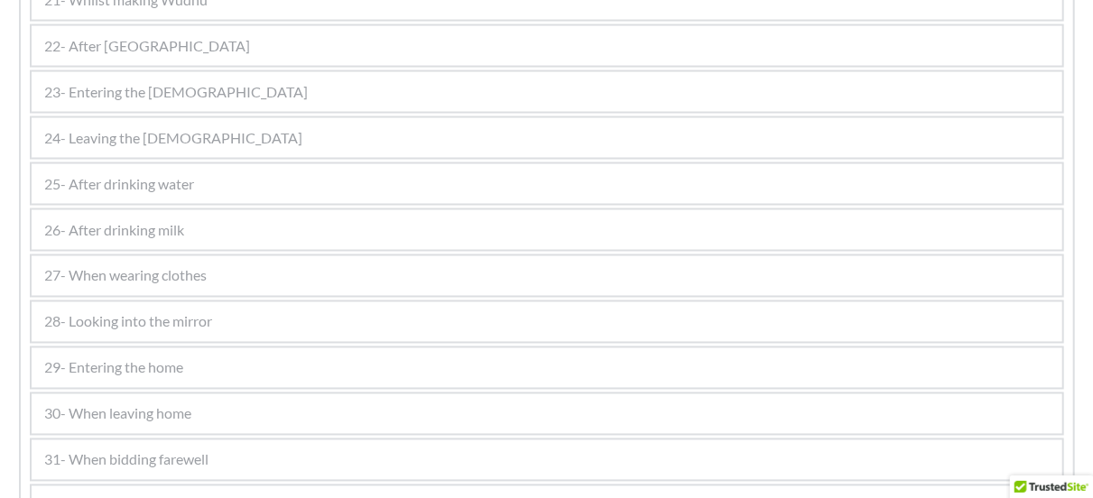
click at [511, 249] on div "26- After drinking milk 1 2 3 4 5 Text here" at bounding box center [547, 229] width 1034 height 43
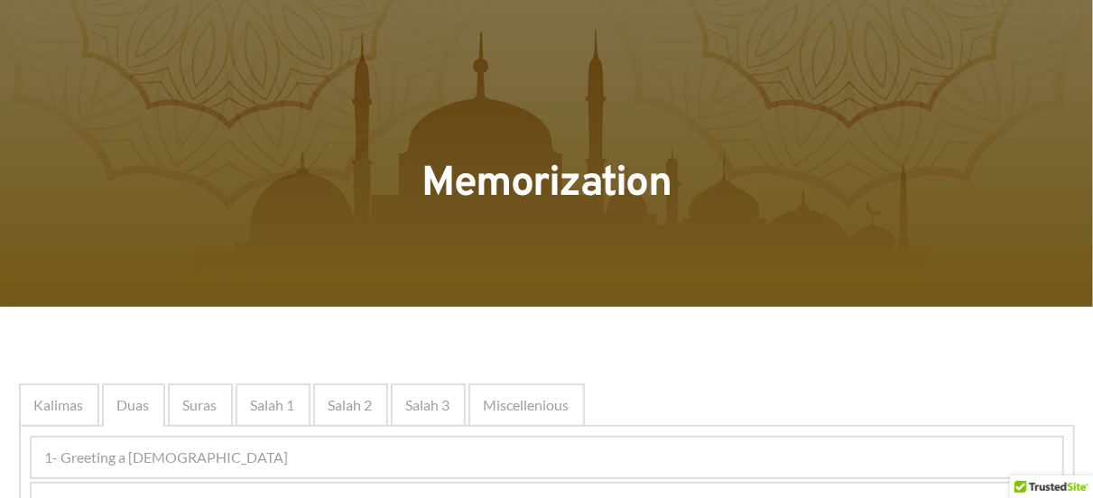
scroll to position [0, 0]
